Goal: Check status: Check status

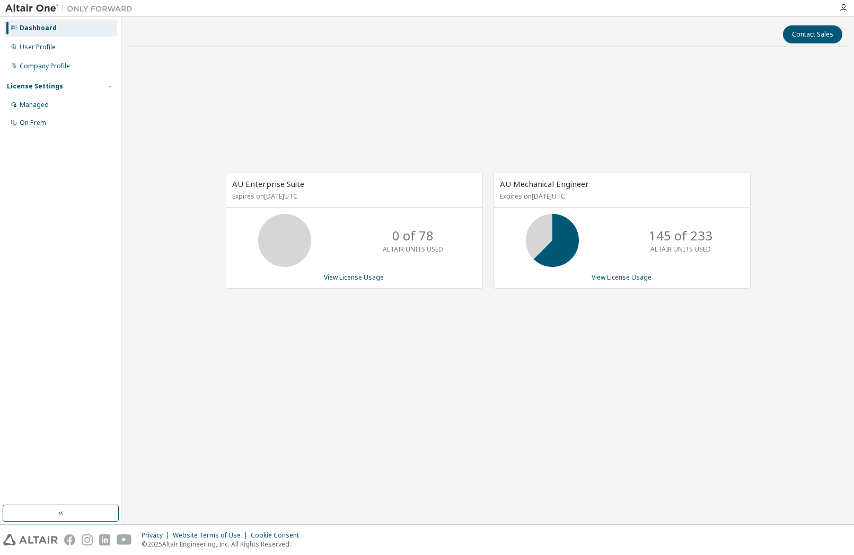
click at [742, 118] on div "AU Enterprise Suite Expires on [DATE] UTC 0 of 78 ALTAIR UNITS USED View Licens…" at bounding box center [487, 236] width 721 height 361
